Goal: Transaction & Acquisition: Download file/media

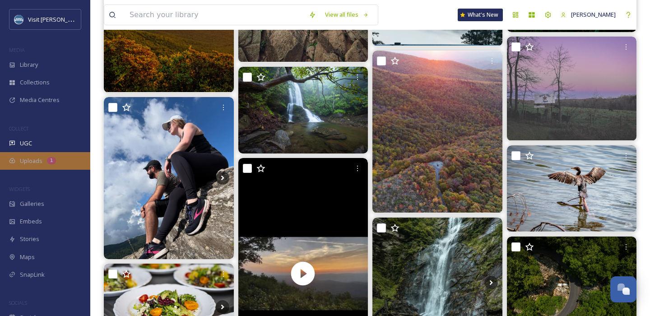
scroll to position [1851, 0]
click at [41, 164] on span "Uploads" at bounding box center [31, 161] width 23 height 9
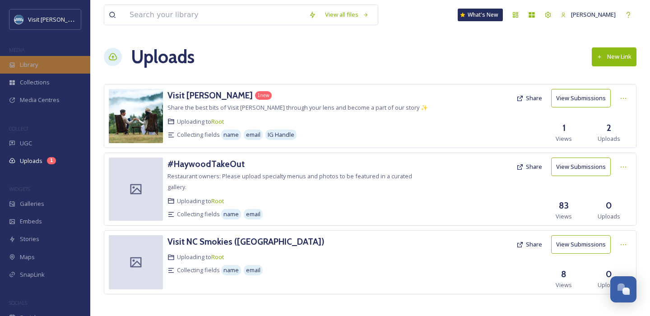
click at [46, 69] on div "Library" at bounding box center [45, 65] width 90 height 18
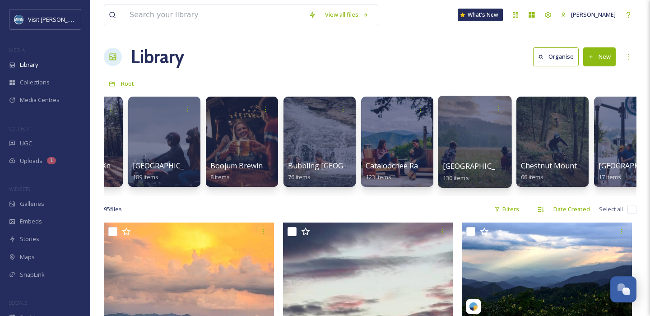
scroll to position [0, 60]
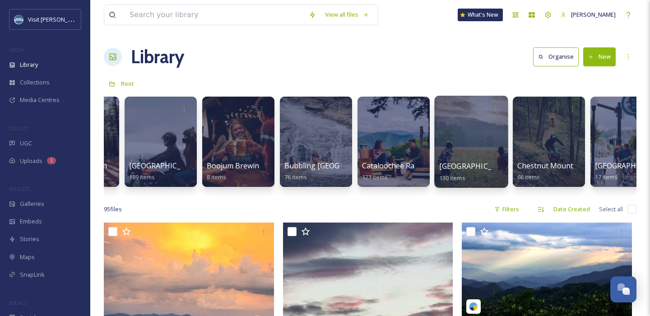
click at [456, 131] on div at bounding box center [472, 142] width 74 height 92
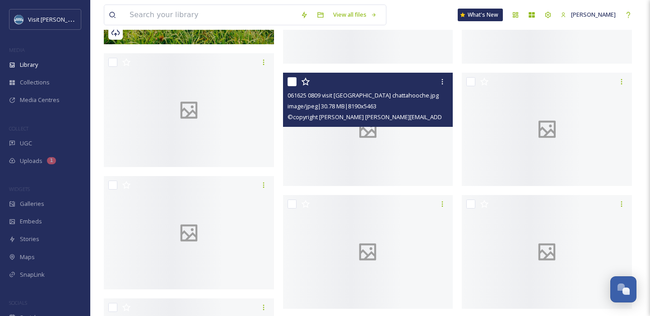
scroll to position [5937, 0]
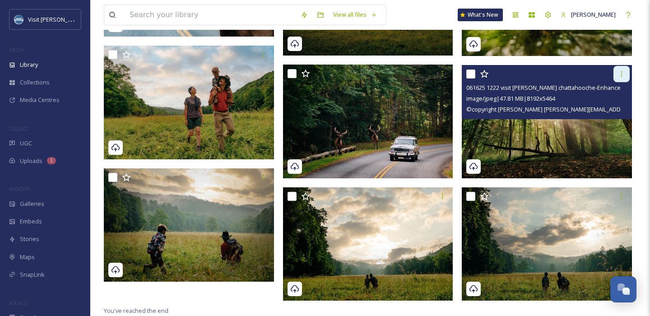
click at [623, 75] on icon at bounding box center [621, 73] width 7 height 7
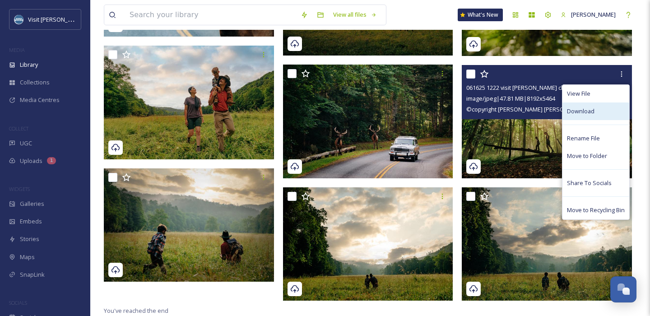
click at [582, 114] on span "Download" at bounding box center [581, 111] width 28 height 9
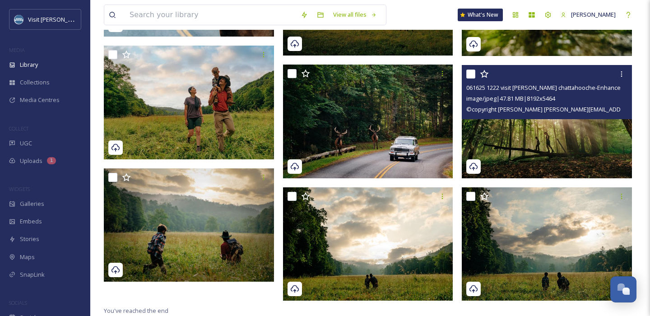
click at [538, 126] on img at bounding box center [547, 122] width 170 height 114
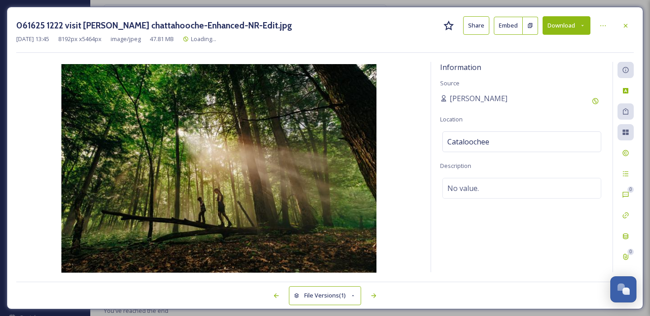
click at [561, 25] on button "Download" at bounding box center [567, 25] width 48 height 19
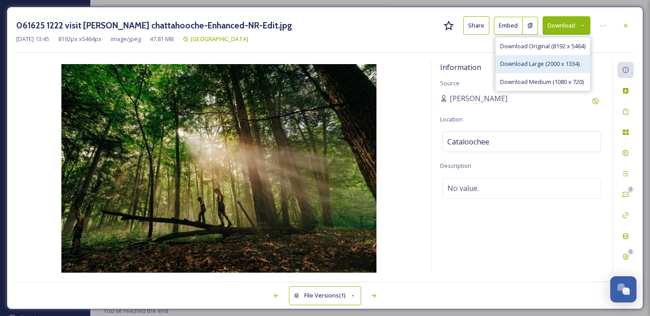
click at [558, 66] on span "Download Large (2000 x 1334)" at bounding box center [541, 64] width 80 height 9
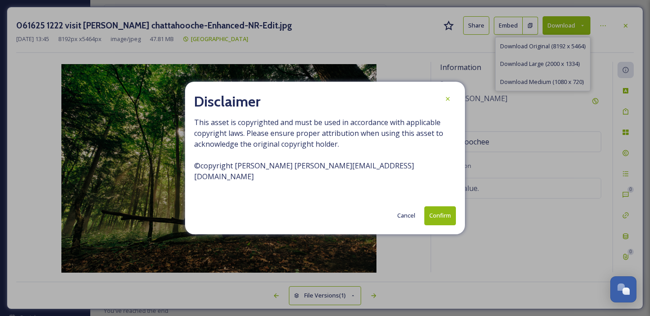
click at [441, 209] on button "Confirm" at bounding box center [441, 215] width 32 height 19
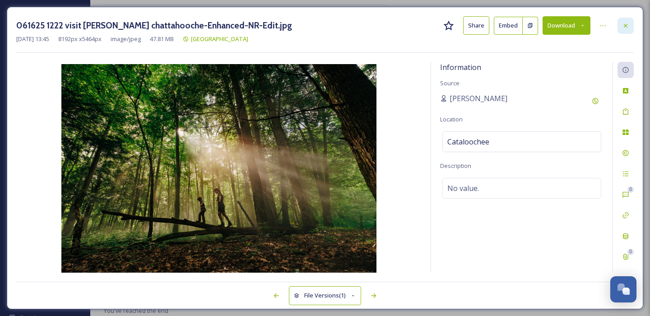
click at [627, 22] on icon at bounding box center [625, 25] width 7 height 7
